Goal: Task Accomplishment & Management: Manage account settings

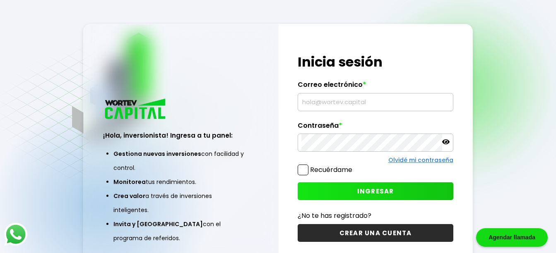
type input "[EMAIL_ADDRESS][DOMAIN_NAME]"
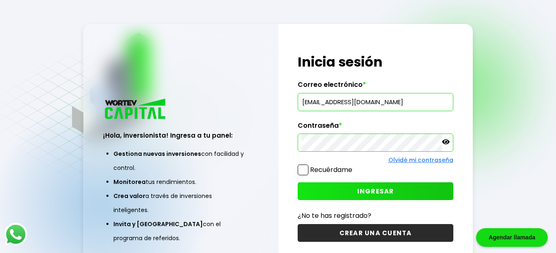
click at [378, 191] on span "INGRESAR" at bounding box center [375, 191] width 37 height 9
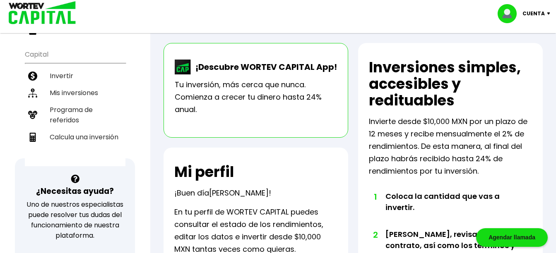
scroll to position [166, 0]
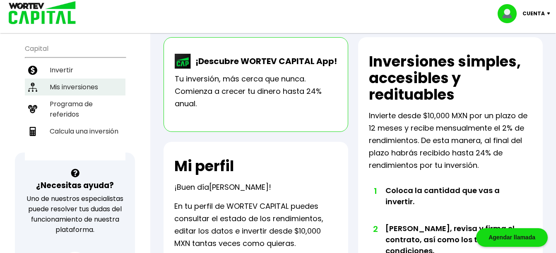
click at [94, 87] on li "Mis inversiones" at bounding box center [75, 87] width 101 height 17
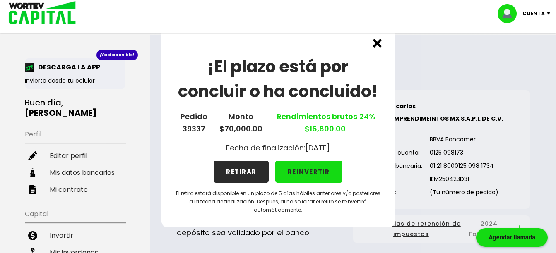
click at [377, 43] on img at bounding box center [377, 43] width 9 height 9
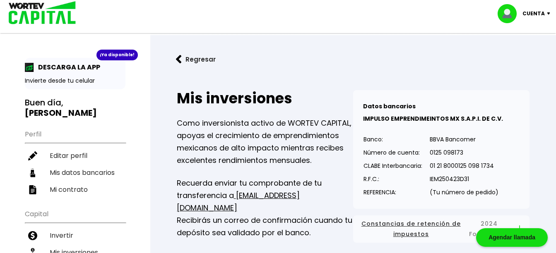
click at [177, 60] on img at bounding box center [179, 59] width 6 height 9
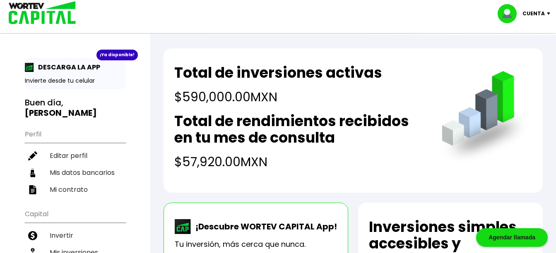
click at [549, 11] on div "Cuenta" at bounding box center [527, 13] width 58 height 19
click at [525, 56] on li "Cerrar sesión" at bounding box center [525, 55] width 66 height 17
